Goal: Transaction & Acquisition: Purchase product/service

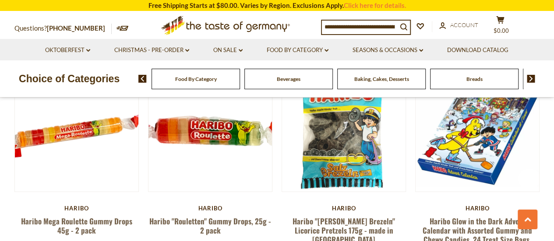
scroll to position [1227, 0]
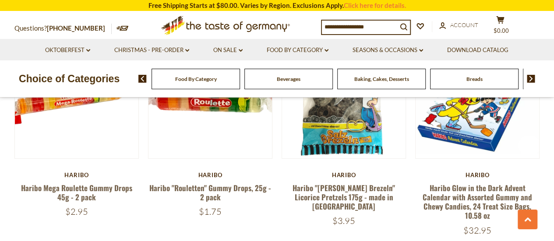
click at [471, 78] on span "Breads" at bounding box center [475, 79] width 16 height 7
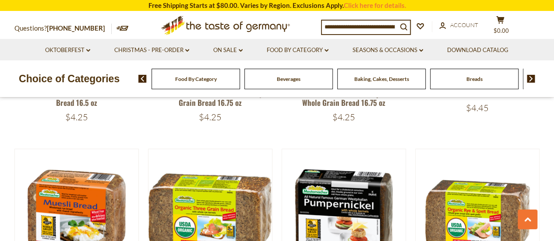
scroll to position [1665, 0]
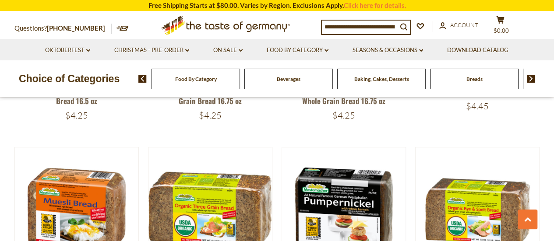
click at [117, 32] on link at bounding box center [123, 28] width 12 height 8
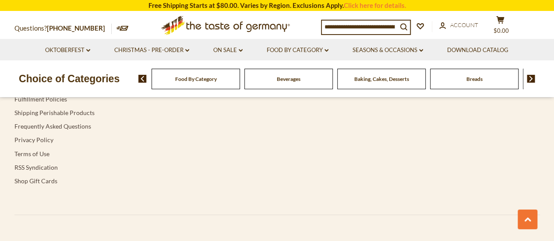
scroll to position [2717, 0]
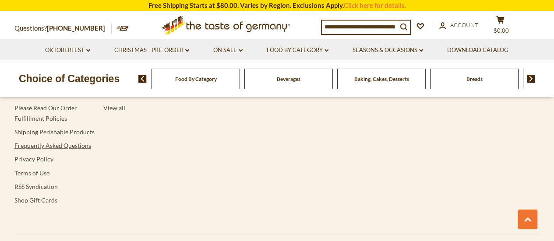
click at [47, 145] on link "Frequently Asked Questions" at bounding box center [52, 145] width 77 height 7
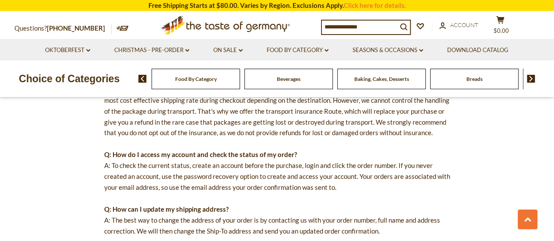
scroll to position [438, 0]
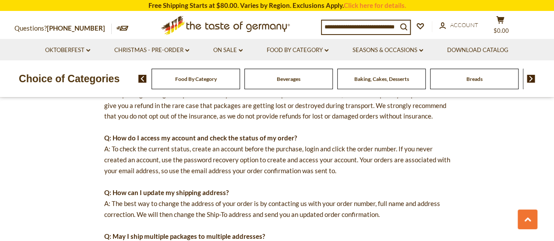
click at [200, 82] on span "Food By Category" at bounding box center [196, 79] width 42 height 7
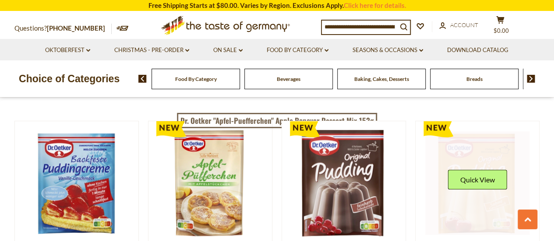
scroll to position [1797, 0]
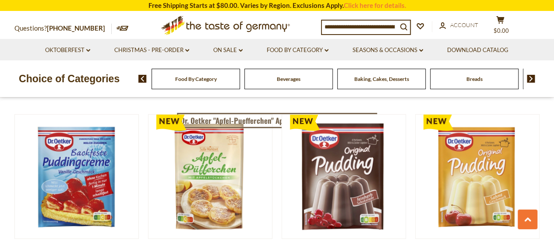
click at [195, 85] on div "Food By Category" at bounding box center [196, 79] width 89 height 21
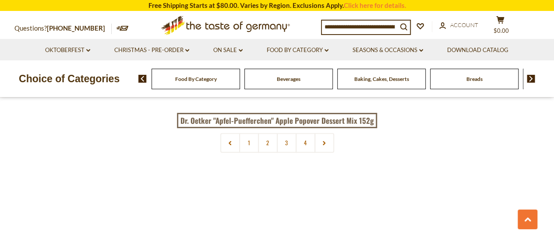
scroll to position [1972, 0]
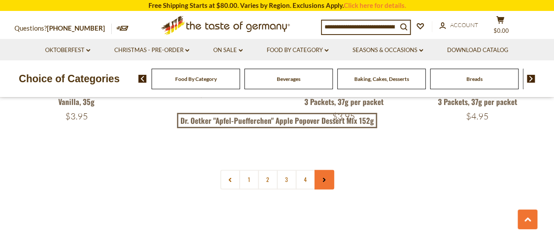
click at [326, 178] on icon at bounding box center [324, 180] width 5 height 4
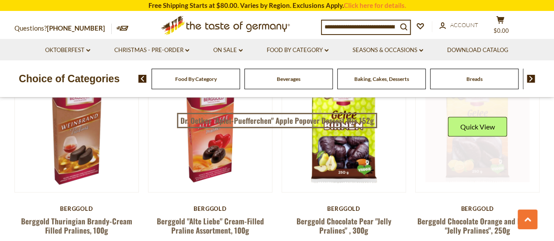
scroll to position [394, 0]
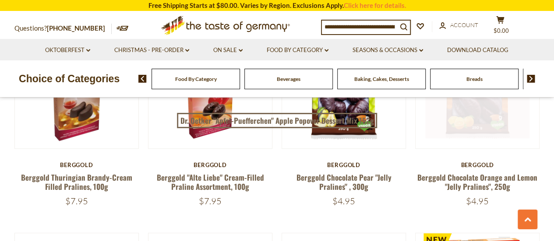
click at [468, 127] on link at bounding box center [478, 86] width 104 height 104
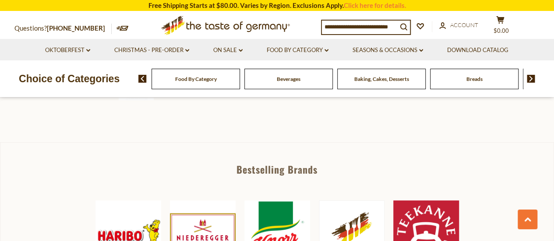
scroll to position [351, 0]
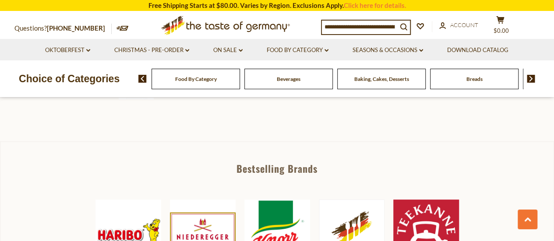
click at [391, 78] on span "Baking, Cakes, Desserts" at bounding box center [382, 79] width 55 height 7
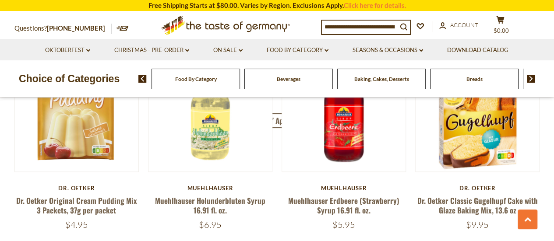
scroll to position [1841, 0]
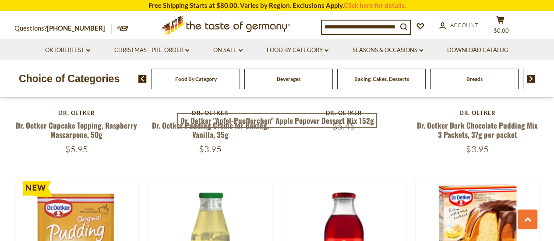
click at [362, 27] on input at bounding box center [359, 27] width 75 height 12
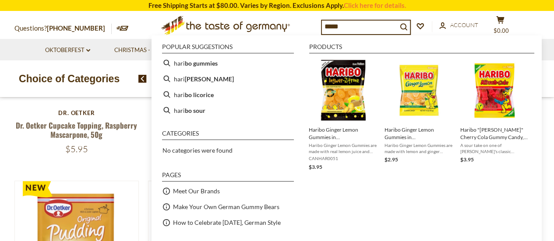
type input "******"
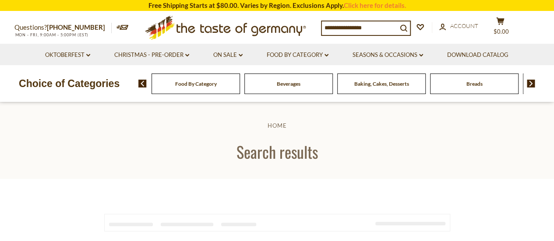
type input "******"
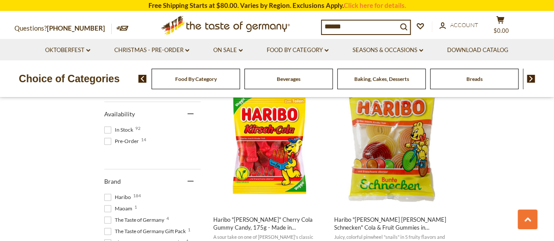
scroll to position [394, 0]
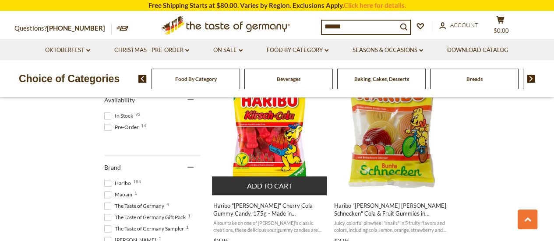
click at [264, 185] on button "Add to cart" at bounding box center [269, 186] width 115 height 19
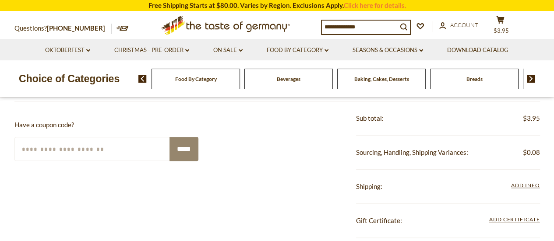
scroll to position [263, 0]
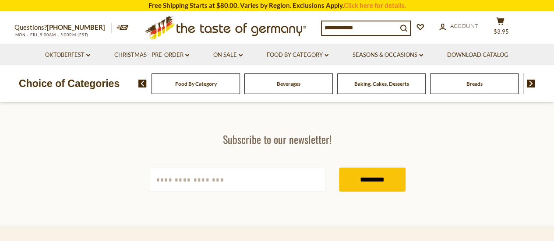
type input "******"
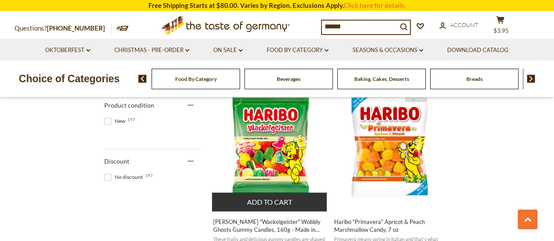
scroll to position [614, 0]
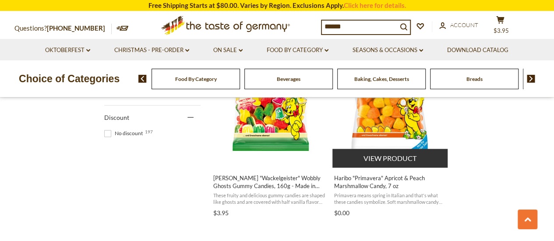
click at [390, 158] on button "View product" at bounding box center [390, 158] width 115 height 19
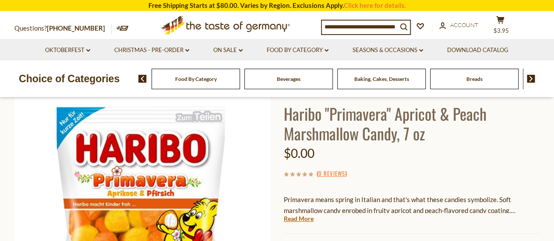
scroll to position [44, 0]
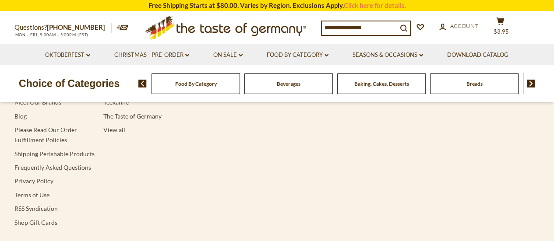
type input "******"
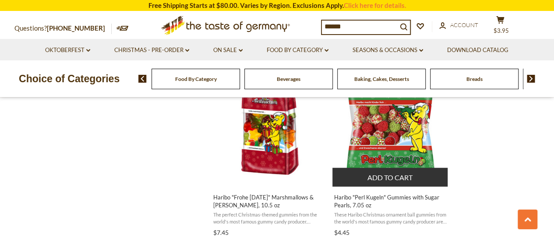
scroll to position [964, 0]
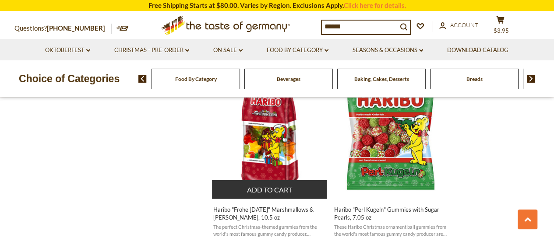
click at [271, 190] on button "Add to cart" at bounding box center [269, 190] width 115 height 19
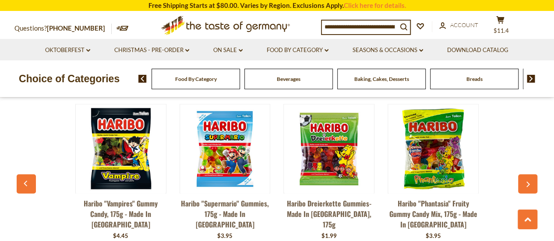
scroll to position [620, 0]
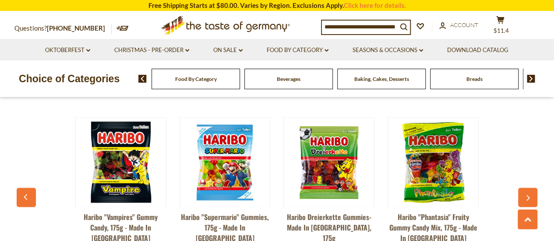
click at [427, 181] on img at bounding box center [433, 162] width 89 height 89
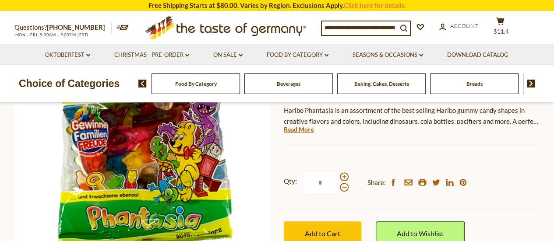
scroll to position [219, 0]
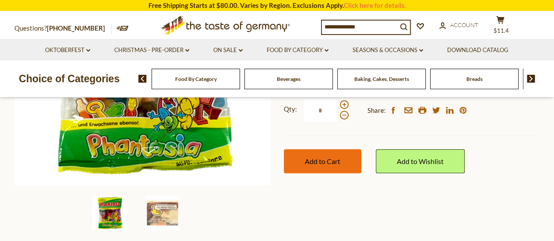
click at [323, 158] on span "Add to Cart" at bounding box center [322, 161] width 35 height 8
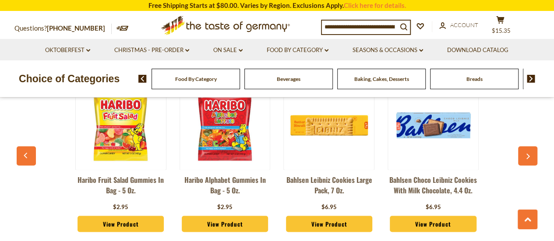
scroll to position [657, 0]
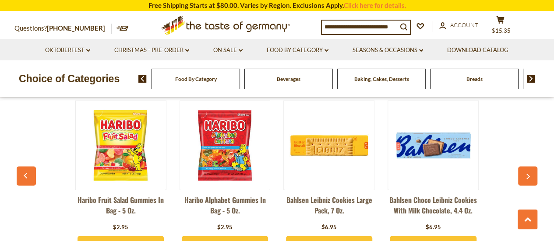
click at [113, 164] on img at bounding box center [120, 145] width 89 height 89
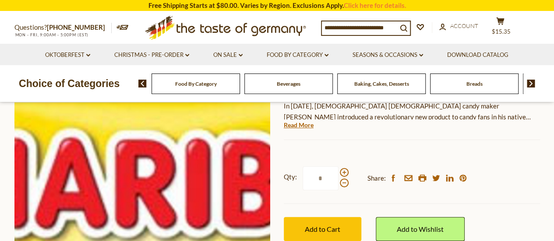
scroll to position [175, 0]
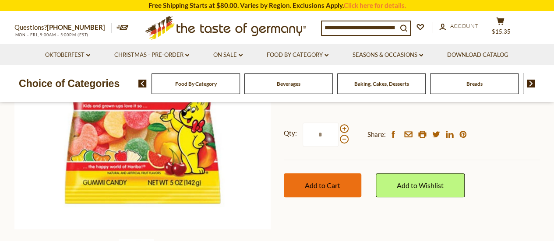
click at [307, 190] on button "Add to Cart" at bounding box center [323, 186] width 78 height 24
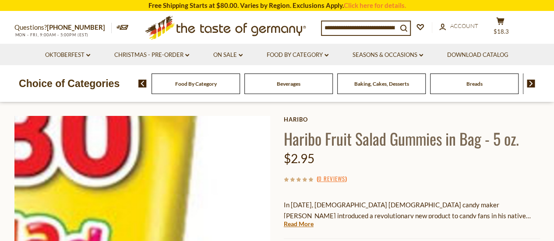
scroll to position [0, 0]
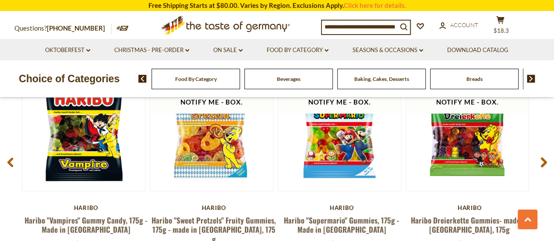
scroll to position [1176, 0]
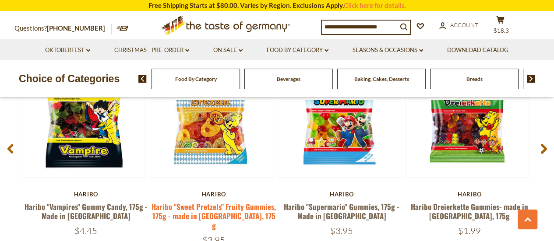
click at [217, 209] on link "Haribo "Sweet Pretzels" Fruity Gummies, 175g - made in [GEOGRAPHIC_DATA], 175 g" at bounding box center [214, 217] width 124 height 30
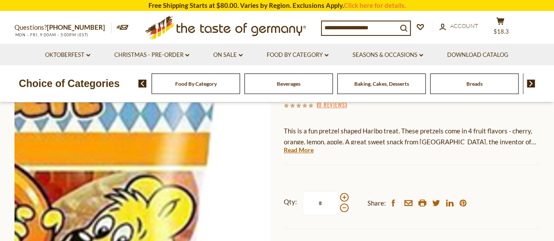
scroll to position [175, 0]
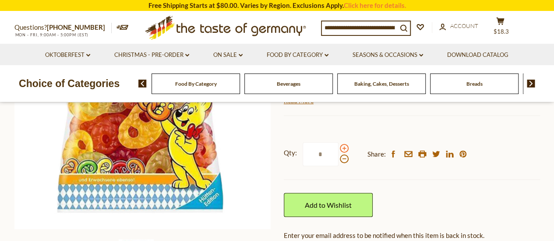
click at [345, 149] on span at bounding box center [344, 148] width 9 height 9
click at [339, 149] on input "*" at bounding box center [321, 154] width 36 height 24
click at [344, 159] on span at bounding box center [344, 159] width 9 height 9
click at [339, 159] on input "*" at bounding box center [321, 154] width 36 height 24
click at [341, 147] on span at bounding box center [344, 148] width 9 height 9
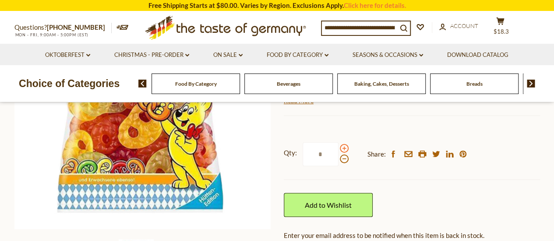
click at [339, 147] on input "*" at bounding box center [321, 154] width 36 height 24
type input "*"
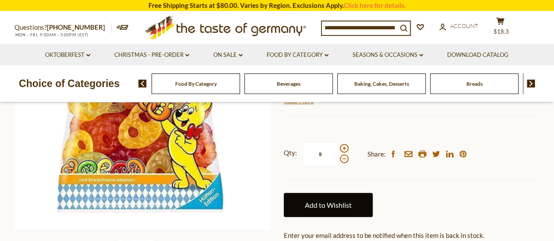
click at [318, 206] on link "Add to Wishlist" at bounding box center [328, 205] width 89 height 24
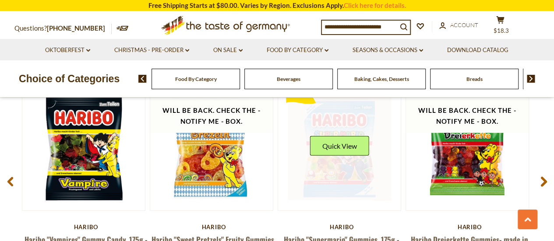
scroll to position [1132, 0]
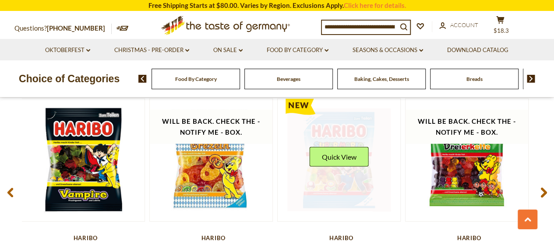
click at [340, 185] on link at bounding box center [338, 160] width 103 height 103
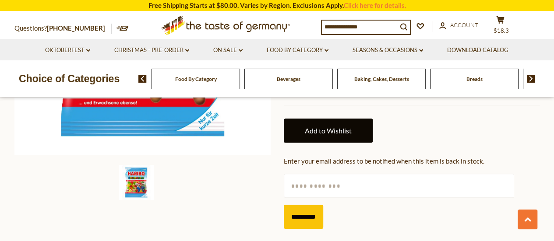
scroll to position [175, 0]
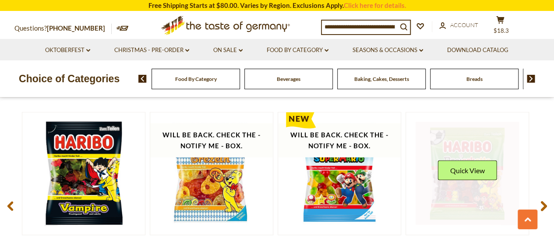
scroll to position [1132, 0]
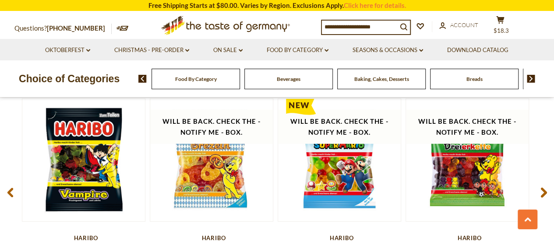
click at [544, 188] on use at bounding box center [544, 193] width 6 height 10
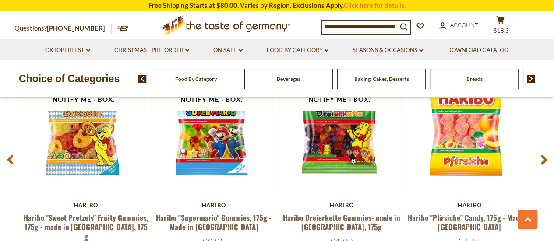
scroll to position [1220, 0]
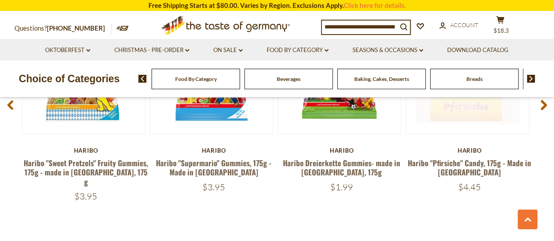
click at [472, 114] on link at bounding box center [467, 72] width 103 height 103
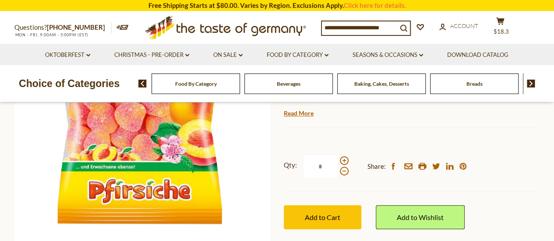
scroll to position [175, 0]
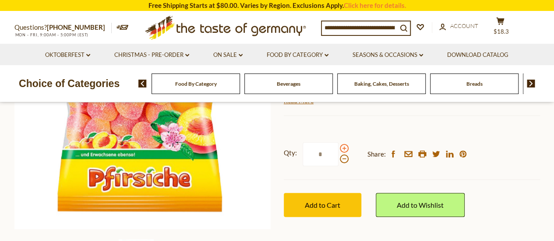
click at [343, 148] on span at bounding box center [344, 148] width 9 height 9
click at [339, 148] on input "*" at bounding box center [321, 154] width 36 height 24
type input "*"
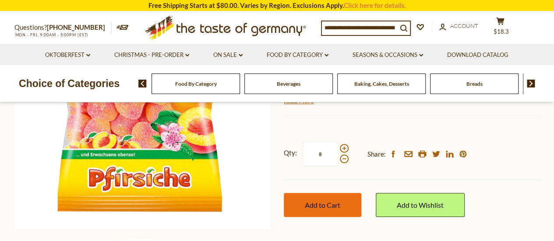
click at [312, 209] on button "Add to Cart" at bounding box center [323, 205] width 78 height 24
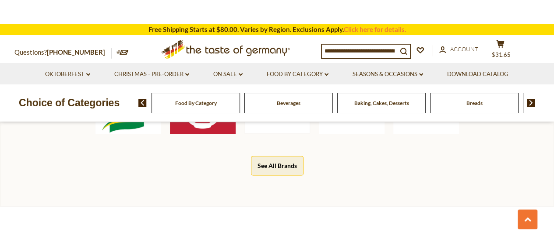
scroll to position [394, 0]
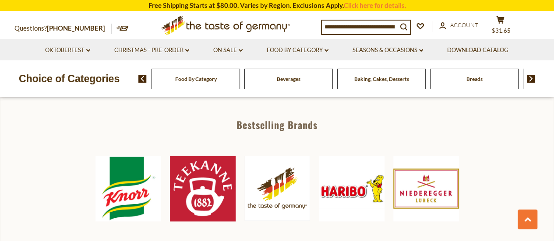
click at [355, 187] on img at bounding box center [352, 189] width 66 height 66
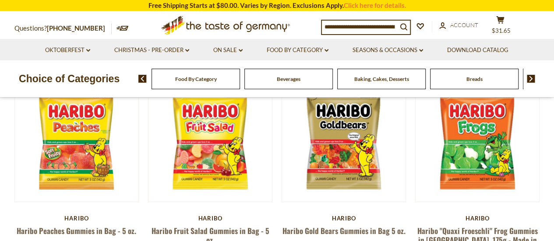
scroll to position [88, 0]
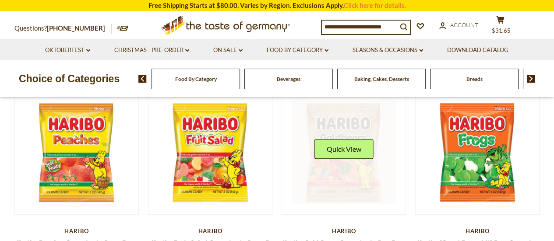
click at [349, 179] on link at bounding box center [344, 153] width 104 height 104
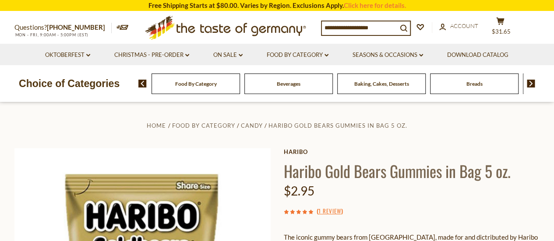
scroll to position [131, 0]
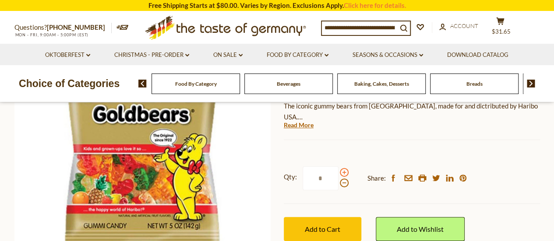
click at [341, 172] on span at bounding box center [344, 172] width 9 height 9
click at [339, 172] on input "*" at bounding box center [321, 179] width 36 height 24
type input "*"
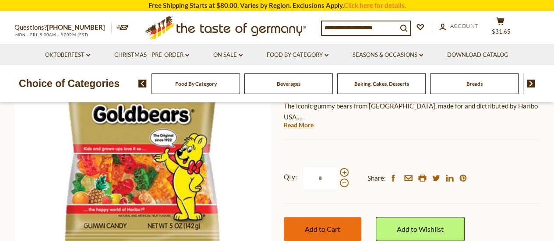
click at [316, 226] on span "Add to Cart" at bounding box center [322, 229] width 35 height 8
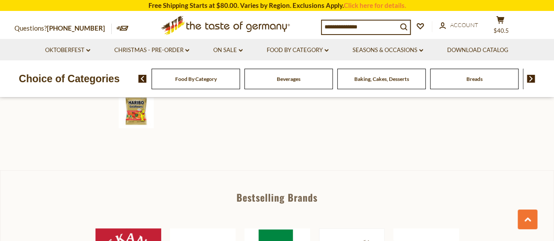
scroll to position [307, 0]
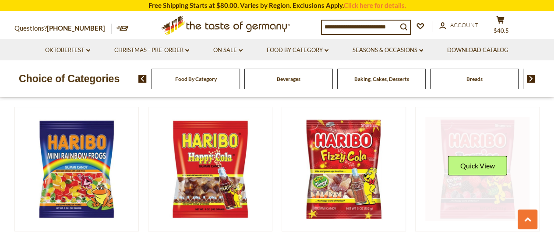
scroll to position [307, 0]
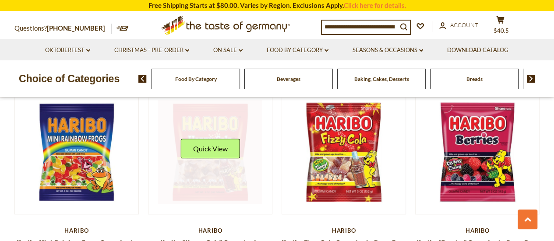
click at [220, 166] on link at bounding box center [210, 152] width 104 height 104
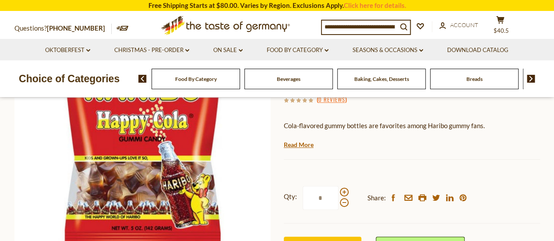
scroll to position [175, 0]
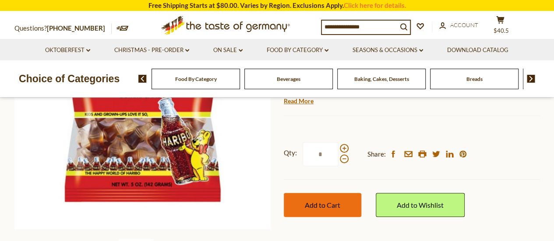
click at [324, 201] on span "Add to Cart" at bounding box center [322, 205] width 35 height 8
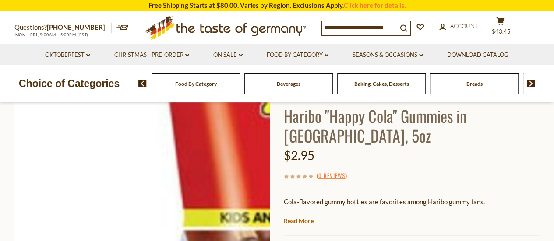
scroll to position [0, 0]
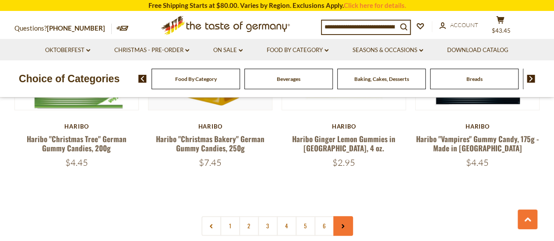
scroll to position [1984, 0]
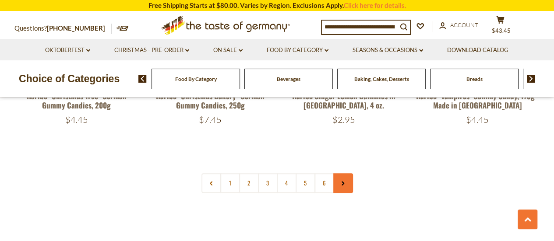
click at [342, 174] on link at bounding box center [344, 184] width 20 height 20
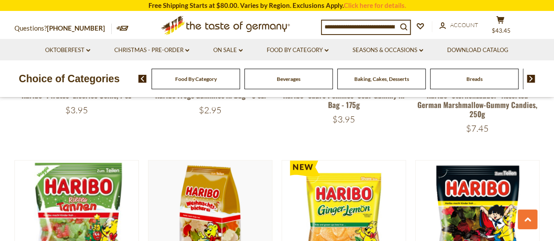
scroll to position [1753, 0]
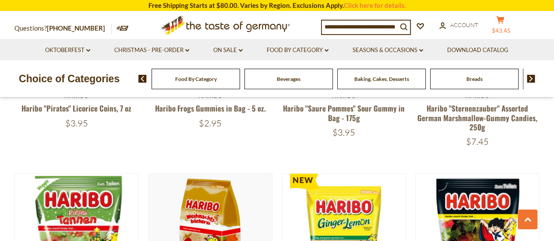
click at [502, 24] on button "cart $43.45" at bounding box center [501, 27] width 26 height 22
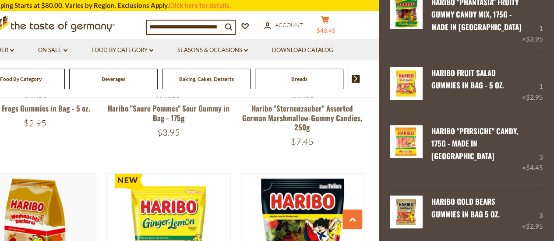
scroll to position [210, 0]
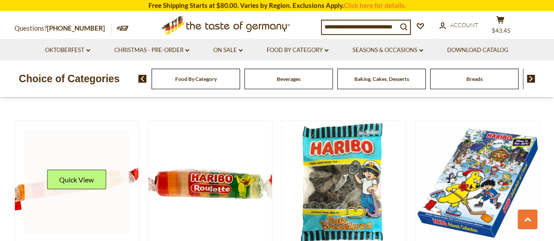
scroll to position [1183, 0]
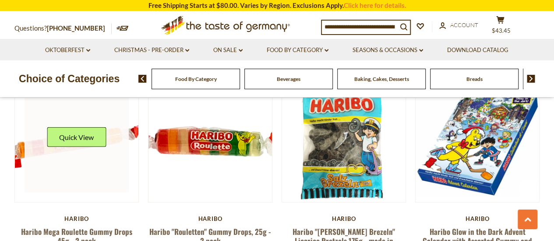
click at [83, 138] on link at bounding box center [77, 141] width 104 height 104
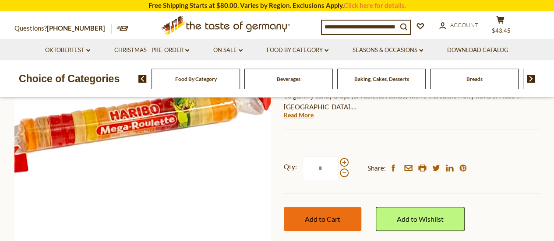
scroll to position [175, 0]
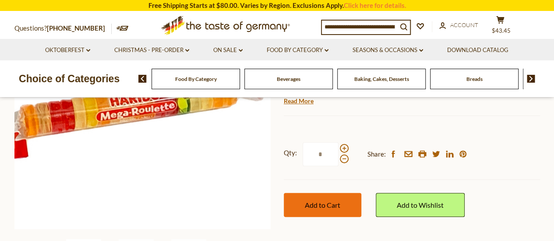
click at [335, 205] on span "Add to Cart" at bounding box center [322, 205] width 35 height 8
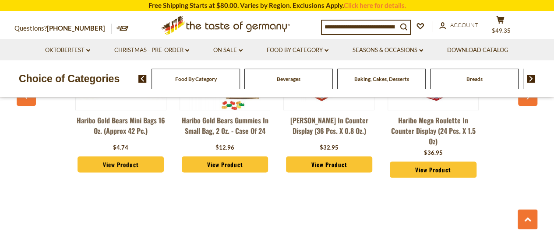
scroll to position [745, 0]
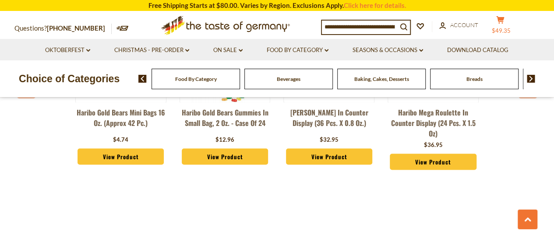
click at [504, 28] on span "$49.35" at bounding box center [501, 30] width 19 height 7
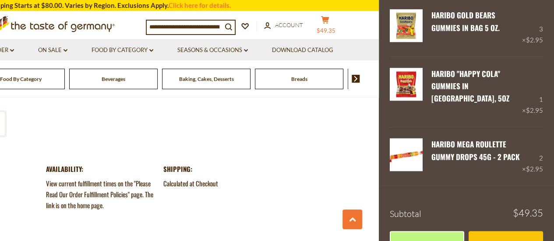
scroll to position [1008, 0]
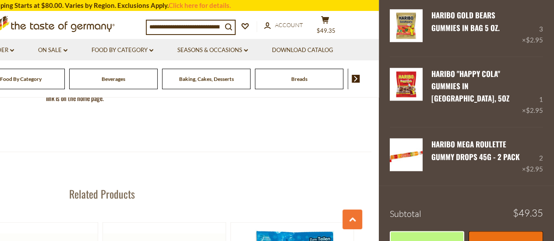
click at [494, 231] on link "Checkout" at bounding box center [506, 243] width 75 height 24
